Goal: Task Accomplishment & Management: Use online tool/utility

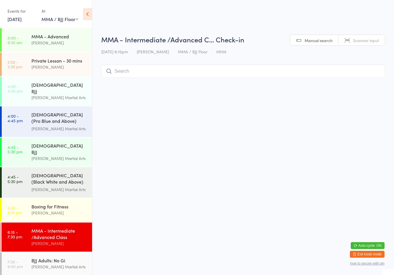
select select "1"
click at [153, 77] on input "search" at bounding box center [243, 71] width 284 height 13
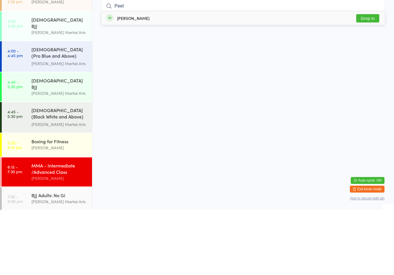
type input "Peel"
click at [365, 79] on button "Drop in" at bounding box center [367, 83] width 23 height 8
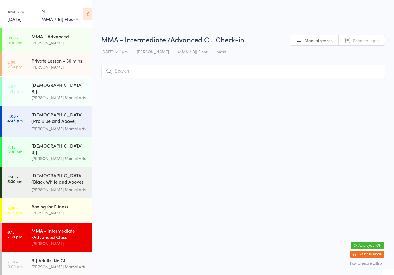
click at [363, 75] on input "search" at bounding box center [243, 71] width 284 height 13
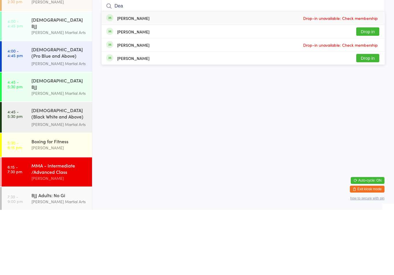
type input "Dea"
click at [378, 93] on button "Drop in" at bounding box center [367, 97] width 23 height 8
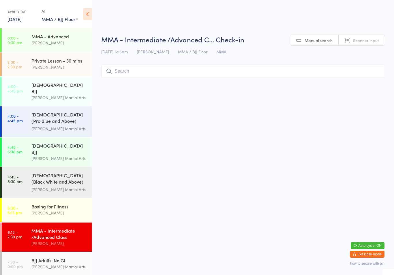
click at [196, 78] on input "search" at bounding box center [243, 71] width 284 height 13
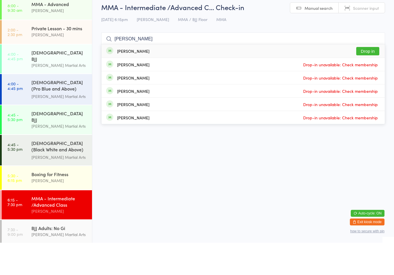
type input "[PERSON_NAME]"
click at [374, 79] on button "Drop in" at bounding box center [367, 83] width 23 height 8
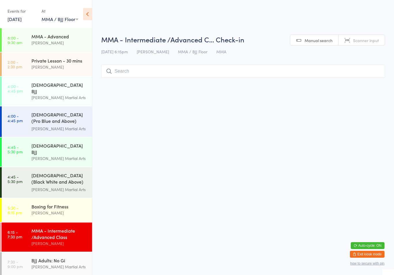
click at [186, 101] on html "You have now entered Kiosk Mode. Members will be able to check themselves in us…" at bounding box center [197, 137] width 394 height 275
click at [46, 228] on div "MMA - Intermediate /Advanced Class" at bounding box center [59, 233] width 56 height 13
click at [171, 71] on input "search" at bounding box center [243, 71] width 284 height 13
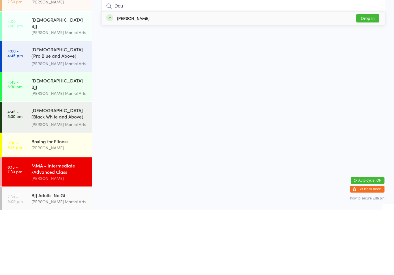
type input "Dou"
click at [365, 79] on button "Drop in" at bounding box center [367, 83] width 23 height 8
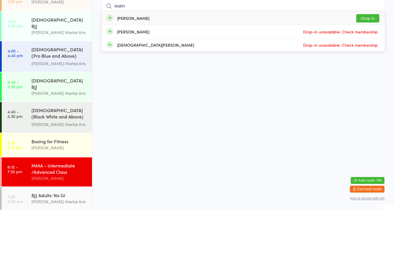
type input "euen"
click at [367, 79] on button "Drop in" at bounding box center [367, 83] width 23 height 8
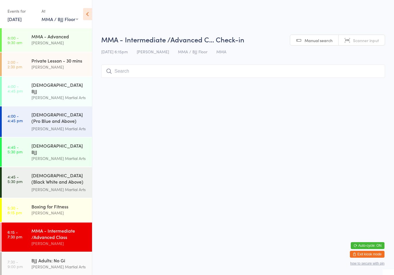
click at [51, 203] on div "Boxing for Fitness" at bounding box center [59, 206] width 56 height 6
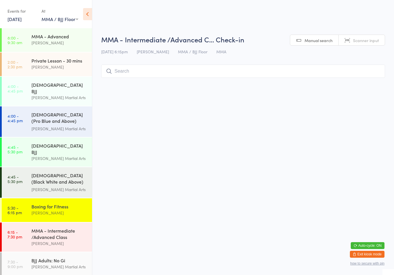
click at [143, 77] on input "search" at bounding box center [243, 71] width 284 height 13
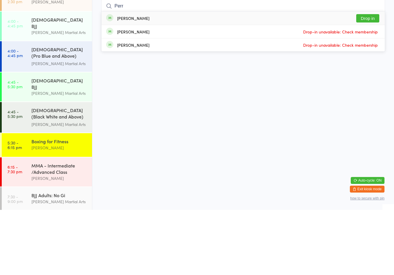
type input "Perr"
click at [361, 79] on button "Drop in" at bounding box center [367, 83] width 23 height 8
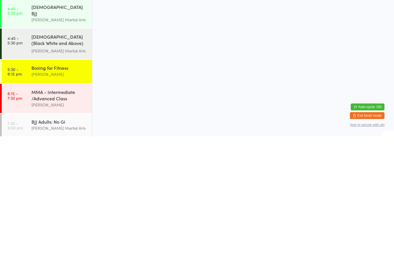
click at [60, 227] on div "MMA - Intermediate /Advanced Class" at bounding box center [59, 233] width 56 height 13
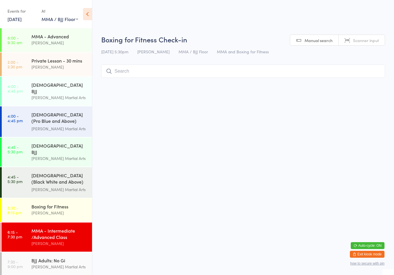
click at [148, 78] on input "search" at bounding box center [243, 71] width 284 height 13
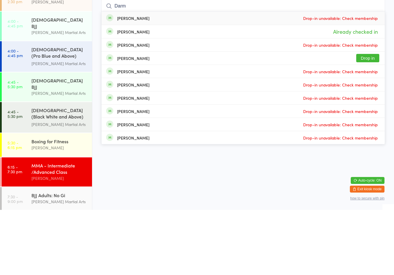
type input "Darm"
click at [370, 119] on button "Drop in" at bounding box center [367, 123] width 23 height 8
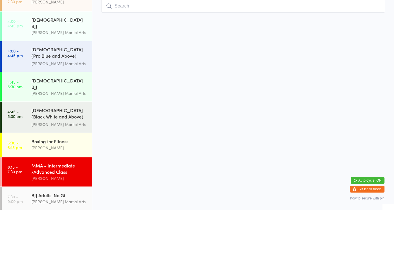
click at [58, 198] on div "Boxing for Fitness [PERSON_NAME]" at bounding box center [61, 209] width 61 height 23
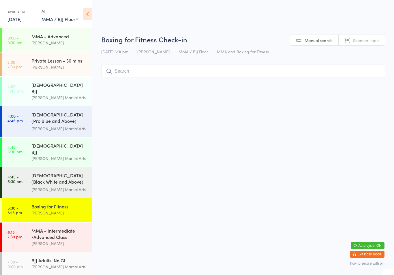
click at [241, 70] on input "search" at bounding box center [243, 71] width 284 height 13
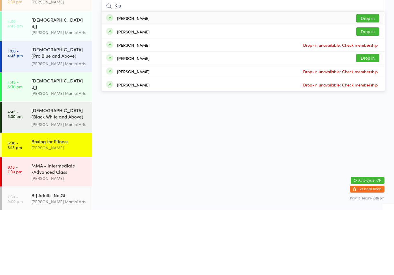
type input "Kia"
click at [374, 79] on button "Drop in" at bounding box center [367, 83] width 23 height 8
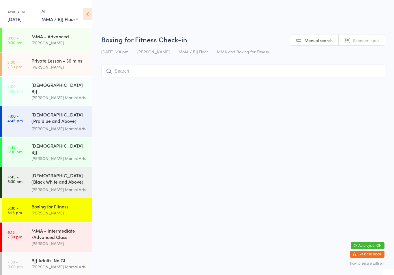
click at [54, 49] on div "MMA - Advanced [PERSON_NAME]" at bounding box center [61, 39] width 61 height 23
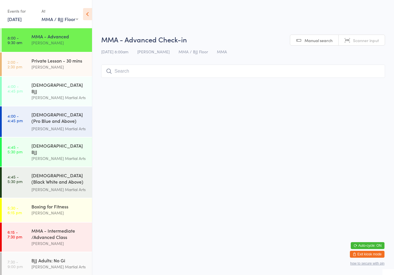
click at [43, 227] on div "MMA - Intermediate /Advanced Class" at bounding box center [59, 233] width 56 height 13
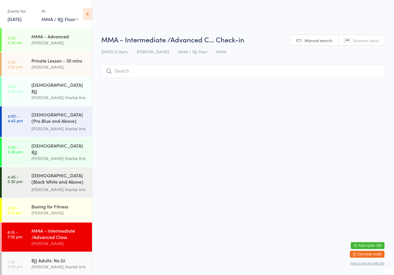
click at [180, 72] on input "search" at bounding box center [243, 71] width 284 height 13
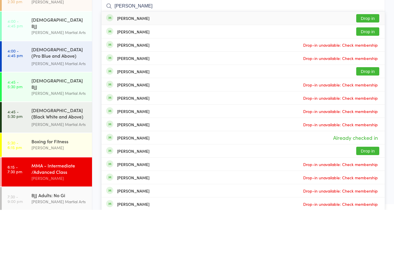
type input "[PERSON_NAME]"
click at [365, 93] on button "Drop in" at bounding box center [367, 97] width 23 height 8
